Goal: Obtain resource: Download file/media

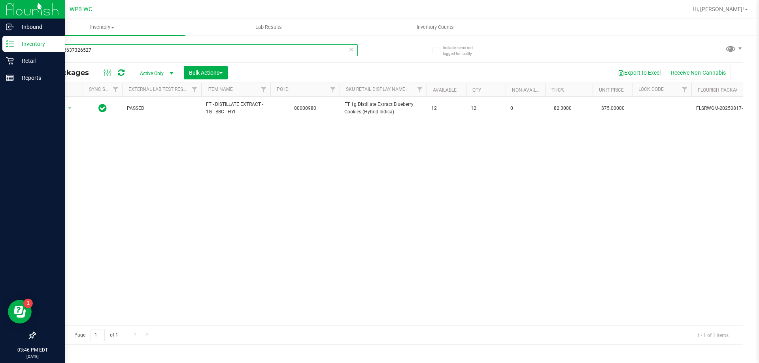
drag, startPoint x: 103, startPoint y: 50, endPoint x: 0, endPoint y: 11, distance: 109.7
click at [0, 11] on div "Inbound Inventory Retail Reports 03:46 PM EDT [DATE] 09/29 WPB WC Hi, [PERSON_N…" at bounding box center [379, 181] width 759 height 363
type input "pgp"
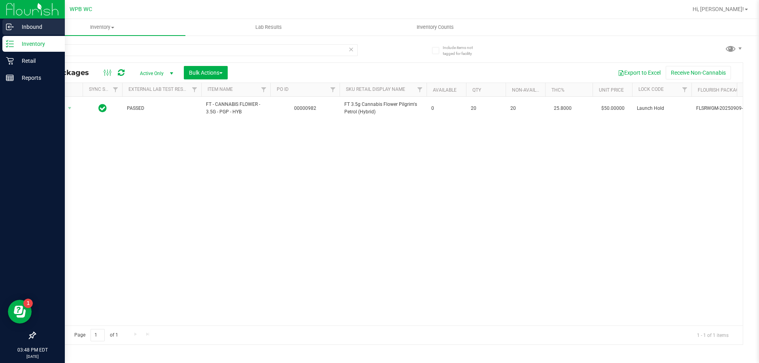
click at [37, 25] on p "Inbound" at bounding box center [37, 26] width 47 height 9
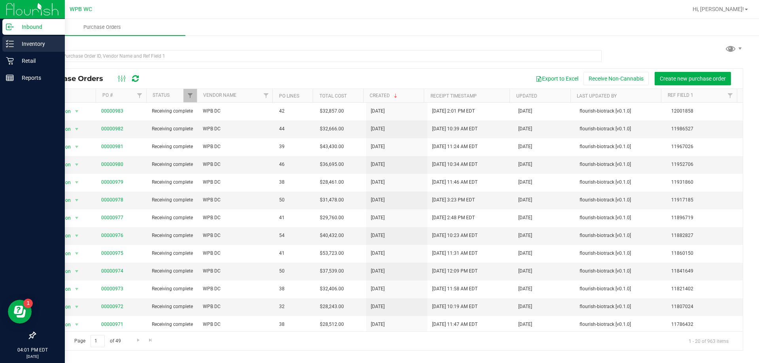
click at [28, 41] on p "Inventory" at bounding box center [37, 43] width 47 height 9
click at [38, 43] on p "Inventory" at bounding box center [37, 43] width 47 height 9
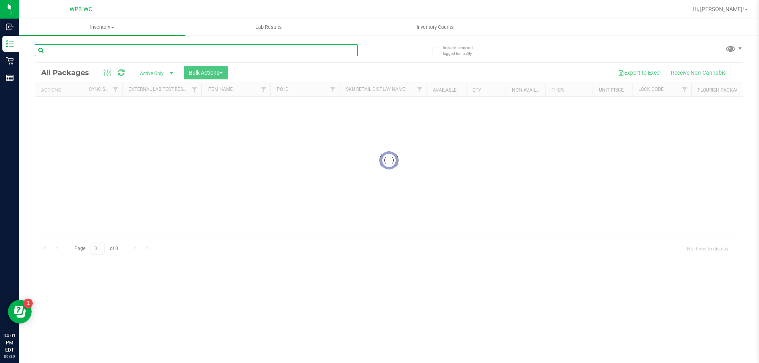
click at [110, 48] on input "text" at bounding box center [196, 50] width 323 height 12
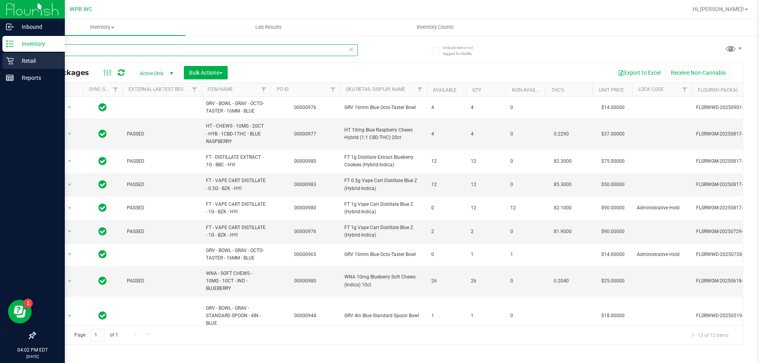
type input "blue"
click at [19, 64] on p "Retail" at bounding box center [37, 60] width 47 height 9
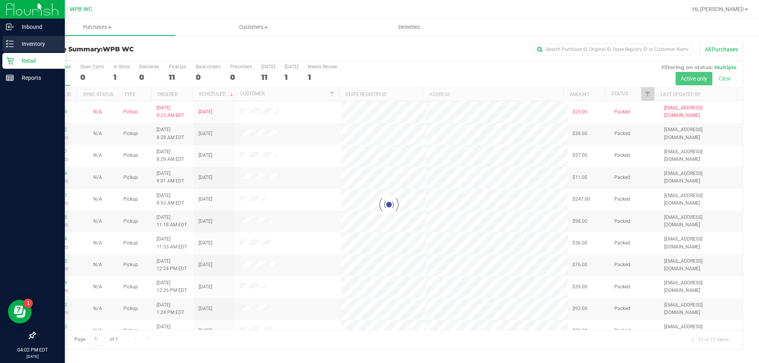
click at [37, 43] on p "Inventory" at bounding box center [37, 43] width 47 height 9
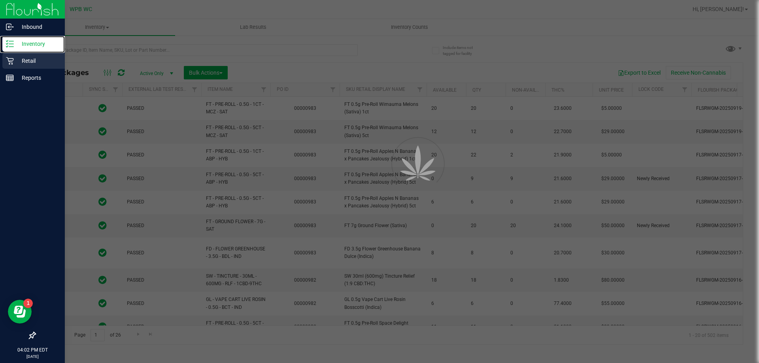
type input "[DATE]"
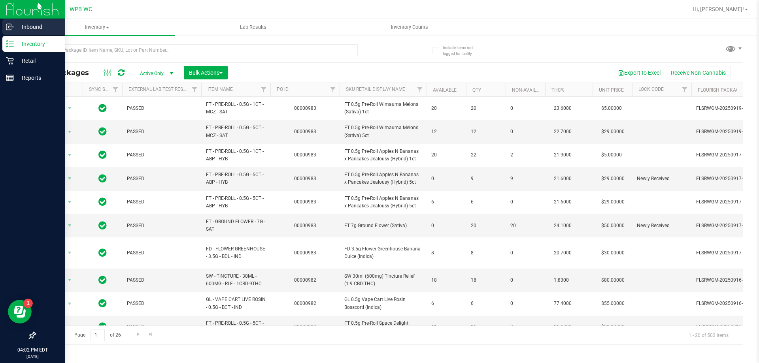
click at [22, 23] on p "Inbound" at bounding box center [37, 26] width 47 height 9
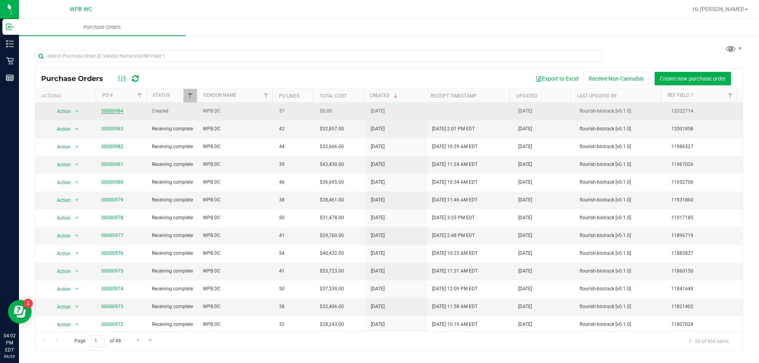
click at [118, 113] on link "00000984" at bounding box center [112, 111] width 22 height 6
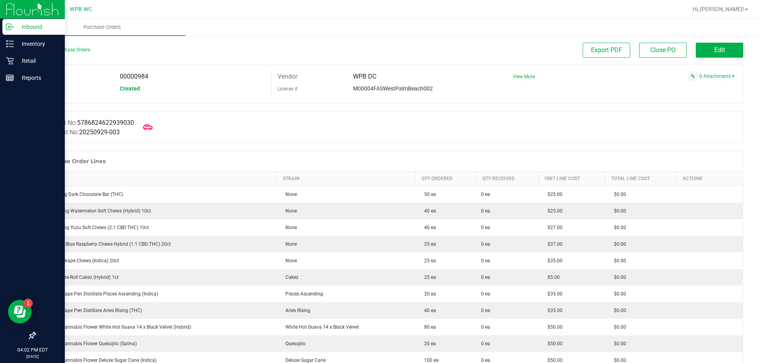
click at [35, 28] on p "Inbound" at bounding box center [37, 26] width 47 height 9
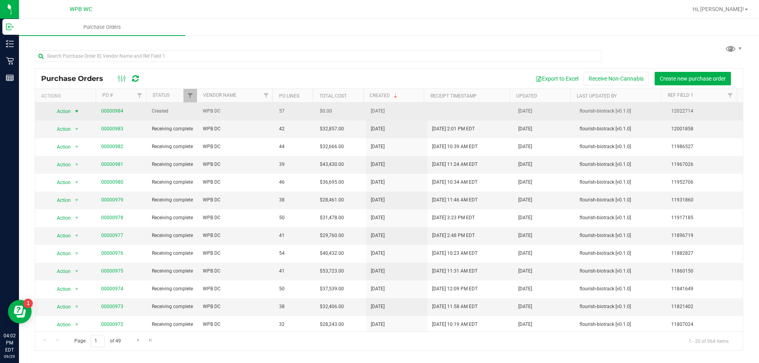
click at [72, 109] on span "select" at bounding box center [77, 111] width 10 height 11
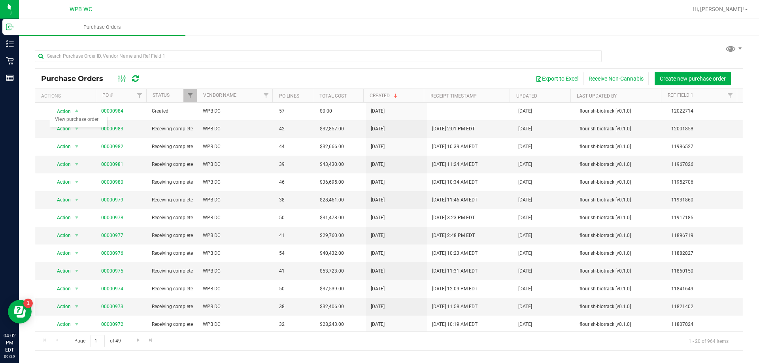
drag, startPoint x: 21, startPoint y: 129, endPoint x: 98, endPoint y: 121, distance: 76.8
click at [23, 129] on div "Purchase Orders Export to Excel Receive Non-Cannabis Create new purchase order …" at bounding box center [389, 197] width 740 height 324
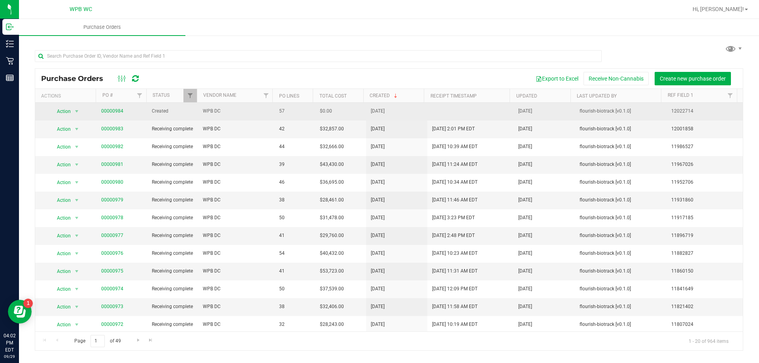
drag, startPoint x: 113, startPoint y: 114, endPoint x: 124, endPoint y: 109, distance: 11.7
click at [115, 114] on span "00000984" at bounding box center [112, 111] width 22 height 8
click at [124, 109] on span "00000984" at bounding box center [121, 111] width 41 height 8
click at [114, 115] on span "00000984" at bounding box center [112, 111] width 22 height 8
click at [115, 112] on link "00000984" at bounding box center [112, 111] width 22 height 6
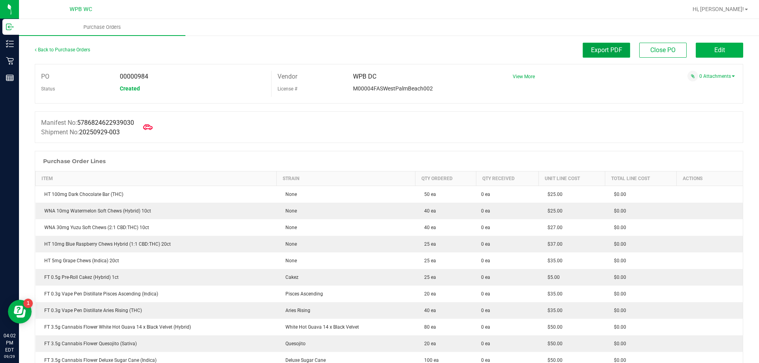
click at [601, 53] on span "Export PDF" at bounding box center [606, 50] width 31 height 8
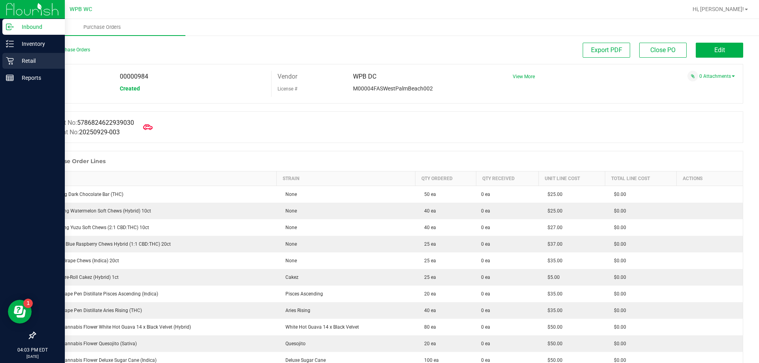
click at [22, 55] on div "Retail" at bounding box center [33, 61] width 62 height 16
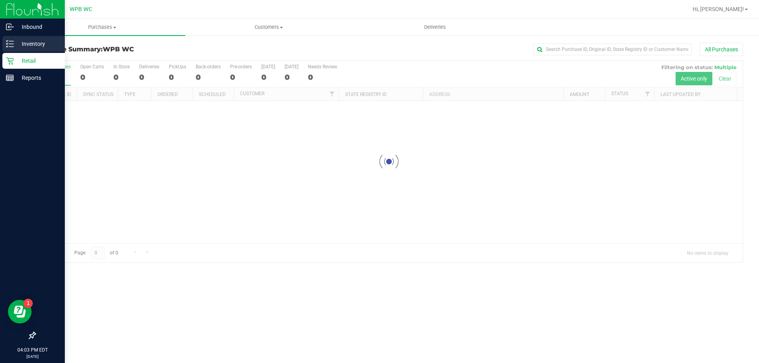
click at [25, 40] on p "Inventory" at bounding box center [37, 43] width 47 height 9
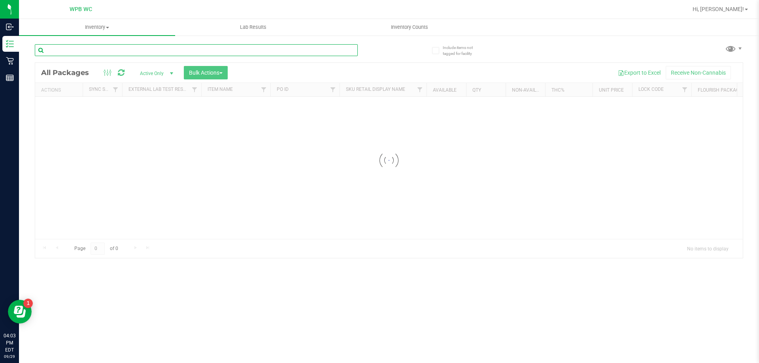
click at [105, 51] on input "text" at bounding box center [196, 50] width 323 height 12
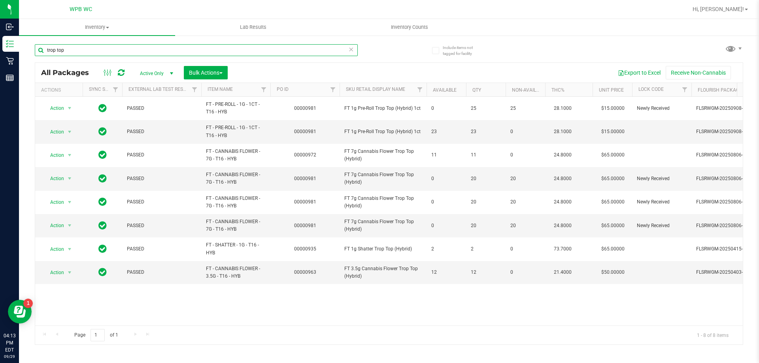
type input "trop top"
